Goal: Entertainment & Leisure: Browse casually

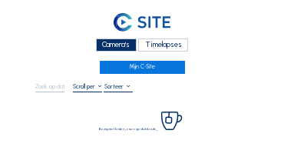
click at [114, 45] on div "Camera's" at bounding box center [116, 44] width 41 height 13
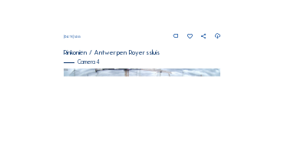
scroll to position [603, 0]
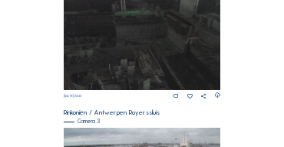
scroll to position [511, 0]
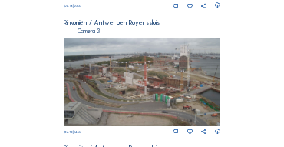
click at [94, 75] on img at bounding box center [142, 82] width 157 height 88
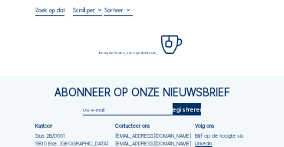
scroll to position [77, 0]
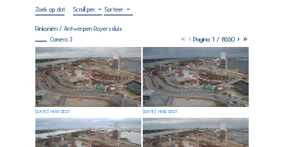
click at [90, 69] on img at bounding box center [88, 77] width 106 height 60
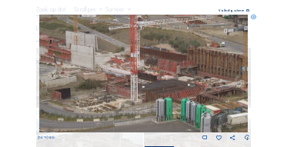
drag, startPoint x: 138, startPoint y: 72, endPoint x: 93, endPoint y: 68, distance: 44.7
click at [93, 68] on img at bounding box center [143, 74] width 209 height 118
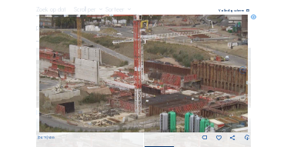
drag, startPoint x: 85, startPoint y: 72, endPoint x: 92, endPoint y: 80, distance: 10.9
click at [92, 80] on img at bounding box center [143, 74] width 209 height 118
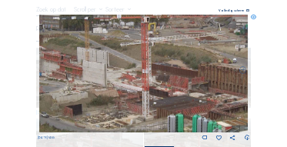
drag, startPoint x: 81, startPoint y: 71, endPoint x: 114, endPoint y: 76, distance: 34.1
click at [114, 76] on img at bounding box center [143, 74] width 209 height 118
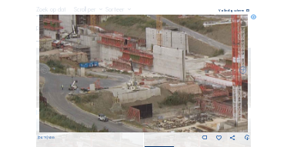
drag, startPoint x: 89, startPoint y: 69, endPoint x: 114, endPoint y: 50, distance: 31.2
click at [114, 50] on img at bounding box center [143, 74] width 209 height 118
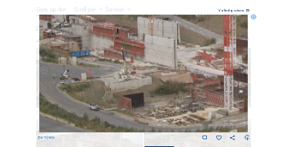
drag, startPoint x: 143, startPoint y: 89, endPoint x: 134, endPoint y: 78, distance: 13.7
click at [134, 78] on img at bounding box center [143, 74] width 209 height 118
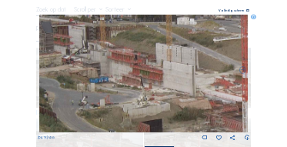
drag, startPoint x: 128, startPoint y: 66, endPoint x: 147, endPoint y: 92, distance: 32.0
click at [147, 92] on img at bounding box center [143, 74] width 209 height 118
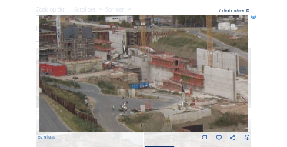
drag, startPoint x: 140, startPoint y: 90, endPoint x: 181, endPoint y: 95, distance: 41.1
click at [181, 95] on img at bounding box center [143, 74] width 209 height 118
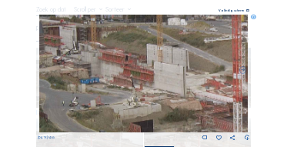
drag, startPoint x: 135, startPoint y: 88, endPoint x: 121, endPoint y: 85, distance: 14.8
click at [121, 85] on img at bounding box center [143, 74] width 209 height 118
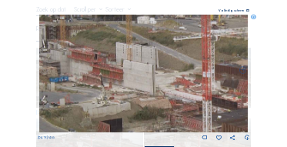
drag, startPoint x: 162, startPoint y: 84, endPoint x: 133, endPoint y: 81, distance: 29.4
click at [133, 81] on img at bounding box center [143, 74] width 209 height 118
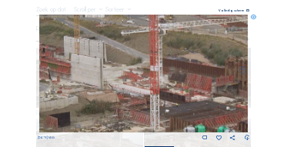
click at [140, 81] on img at bounding box center [143, 74] width 209 height 118
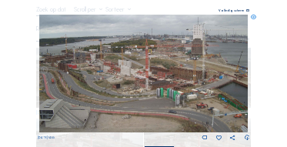
click at [254, 20] on icon at bounding box center [252, 17] width 5 height 5
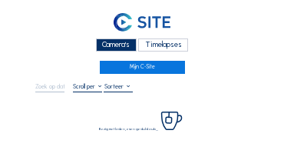
click at [108, 48] on div "Camera's" at bounding box center [116, 44] width 41 height 13
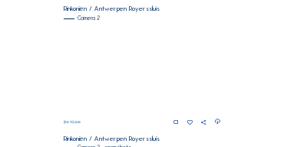
scroll to position [277, 0]
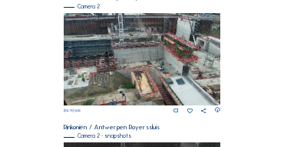
click at [124, 44] on img at bounding box center [142, 59] width 157 height 92
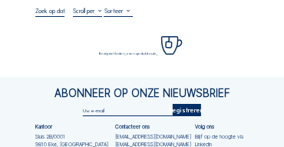
scroll to position [77, 0]
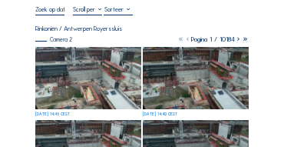
click at [90, 54] on img at bounding box center [88, 78] width 106 height 62
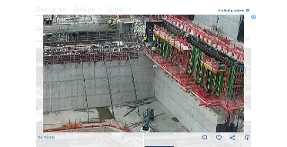
drag, startPoint x: 197, startPoint y: 60, endPoint x: 139, endPoint y: 61, distance: 58.4
click at [139, 61] on img at bounding box center [143, 74] width 201 height 118
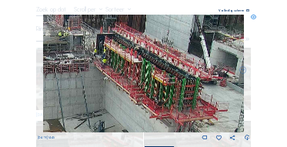
click at [121, 71] on img at bounding box center [143, 74] width 201 height 118
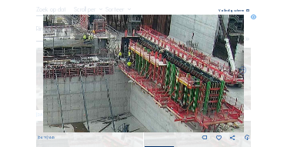
drag, startPoint x: 110, startPoint y: 68, endPoint x: 134, endPoint y: 71, distance: 24.7
click at [134, 71] on img at bounding box center [143, 74] width 201 height 118
drag, startPoint x: 117, startPoint y: 69, endPoint x: 148, endPoint y: 58, distance: 33.5
click at [150, 59] on img at bounding box center [143, 74] width 201 height 118
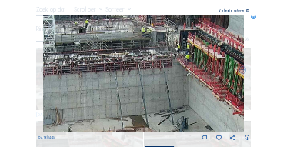
drag, startPoint x: 99, startPoint y: 69, endPoint x: 146, endPoint y: 74, distance: 47.1
click at [145, 74] on img at bounding box center [143, 74] width 201 height 118
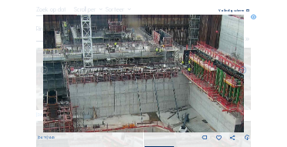
click at [131, 69] on img at bounding box center [143, 74] width 201 height 118
click at [253, 18] on icon at bounding box center [252, 17] width 5 height 5
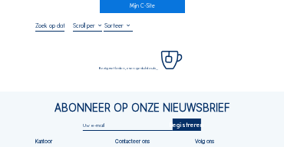
scroll to position [61, 0]
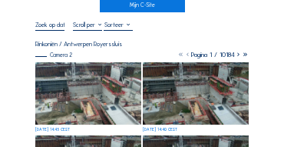
click at [70, 79] on img at bounding box center [88, 93] width 106 height 62
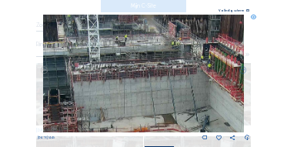
drag, startPoint x: 134, startPoint y: 67, endPoint x: 130, endPoint y: 94, distance: 28.0
click at [131, 98] on img at bounding box center [143, 74] width 201 height 118
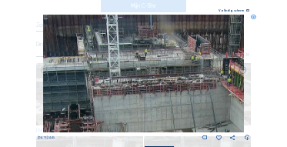
drag, startPoint x: 180, startPoint y: 81, endPoint x: 219, endPoint y: 94, distance: 41.1
click at [230, 97] on img at bounding box center [143, 74] width 201 height 118
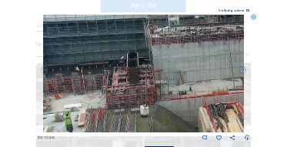
drag, startPoint x: 151, startPoint y: 85, endPoint x: 179, endPoint y: 32, distance: 59.1
click at [179, 32] on img at bounding box center [143, 74] width 201 height 118
drag, startPoint x: 166, startPoint y: 65, endPoint x: 201, endPoint y: 62, distance: 34.6
click at [201, 62] on img at bounding box center [143, 74] width 201 height 118
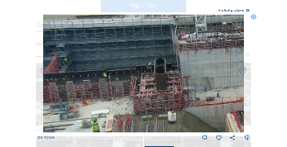
drag, startPoint x: 157, startPoint y: 68, endPoint x: 180, endPoint y: 77, distance: 24.1
click at [180, 77] on img at bounding box center [143, 74] width 201 height 118
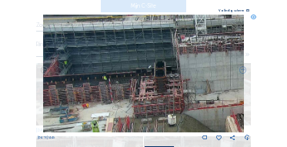
drag, startPoint x: 152, startPoint y: 71, endPoint x: 217, endPoint y: 74, distance: 64.6
click at [217, 74] on img at bounding box center [143, 74] width 201 height 118
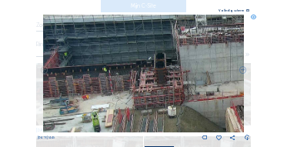
drag, startPoint x: 103, startPoint y: 73, endPoint x: 119, endPoint y: 67, distance: 17.3
click at [119, 67] on img at bounding box center [143, 74] width 201 height 118
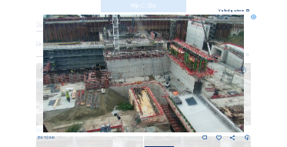
click at [111, 61] on img at bounding box center [143, 74] width 201 height 118
click at [252, 18] on icon at bounding box center [252, 17] width 5 height 5
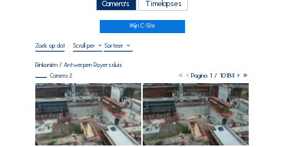
scroll to position [15, 0]
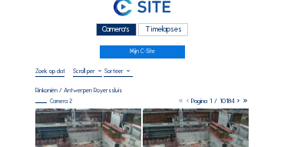
click at [120, 29] on div "Camera's" at bounding box center [116, 29] width 41 height 13
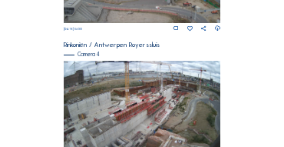
scroll to position [618, 0]
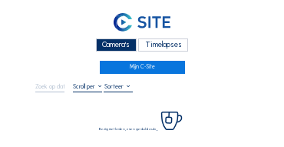
click at [107, 41] on div "Camera's" at bounding box center [116, 44] width 41 height 13
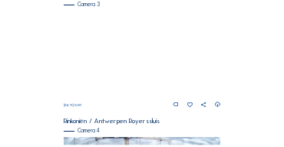
scroll to position [645, 0]
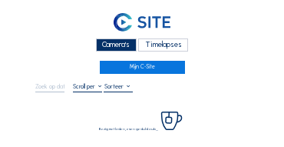
drag, startPoint x: 101, startPoint y: 50, endPoint x: 85, endPoint y: 52, distance: 17.1
click at [101, 51] on div "Camera's" at bounding box center [116, 44] width 41 height 13
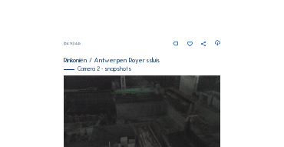
scroll to position [230, 0]
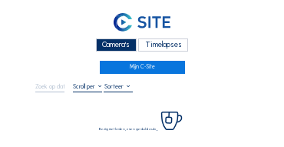
click at [108, 46] on div "Camera's" at bounding box center [116, 44] width 41 height 13
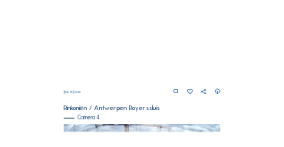
scroll to position [536, 0]
